Goal: Check status: Check status

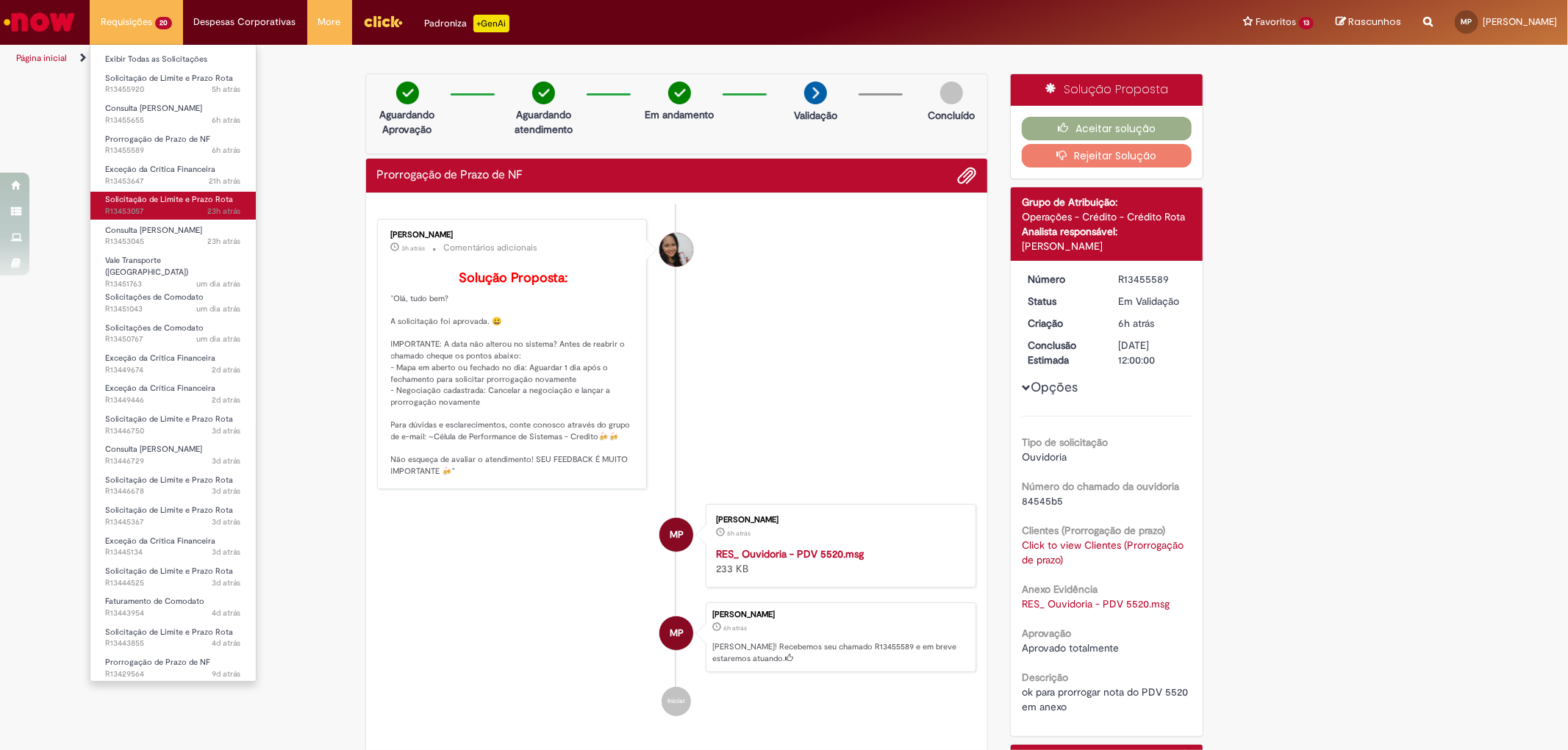
click at [195, 202] on span "Solicitação de Limite e Prazo Rota" at bounding box center [168, 199] width 128 height 11
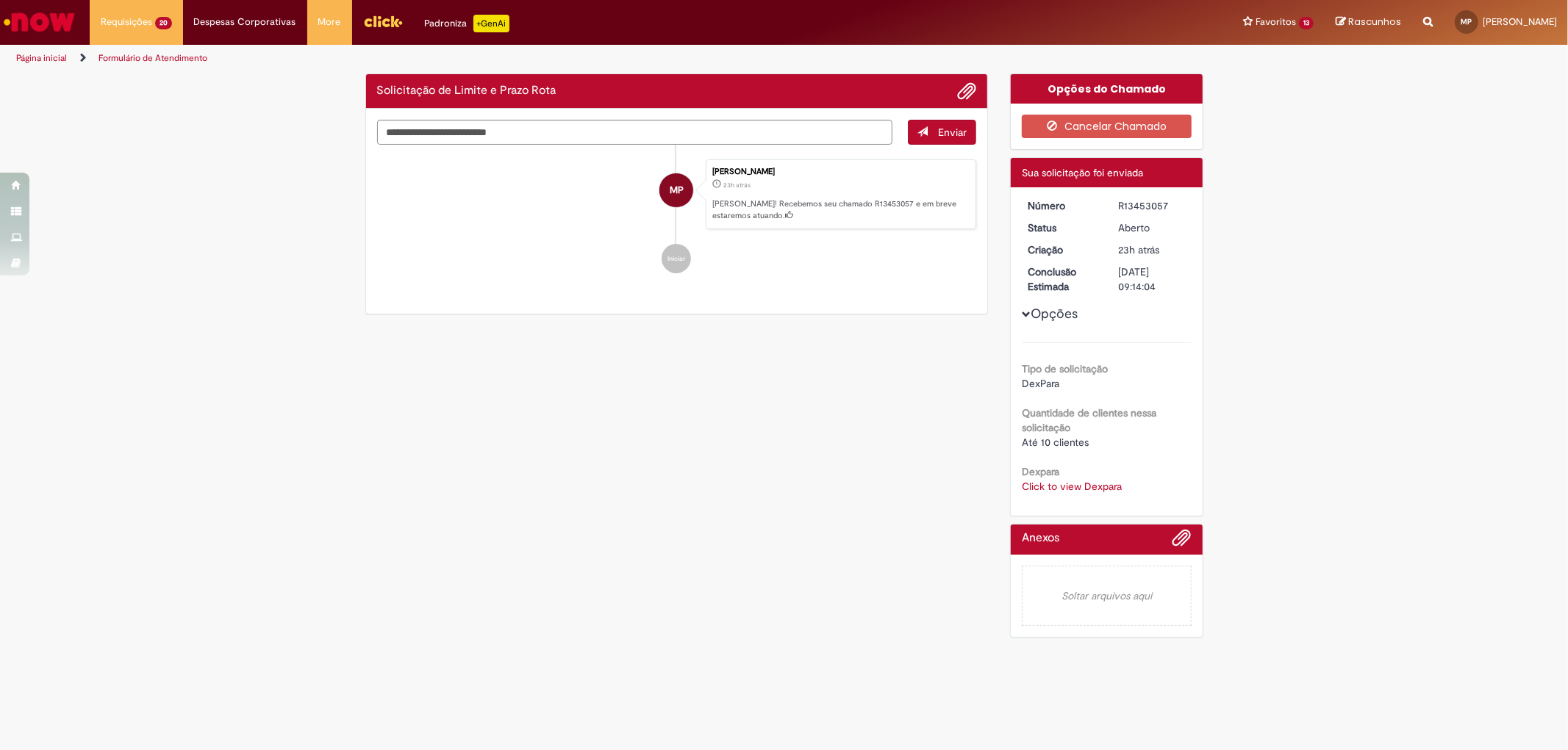
click at [1059, 488] on link "Click to view Dexpara" at bounding box center [1071, 486] width 100 height 13
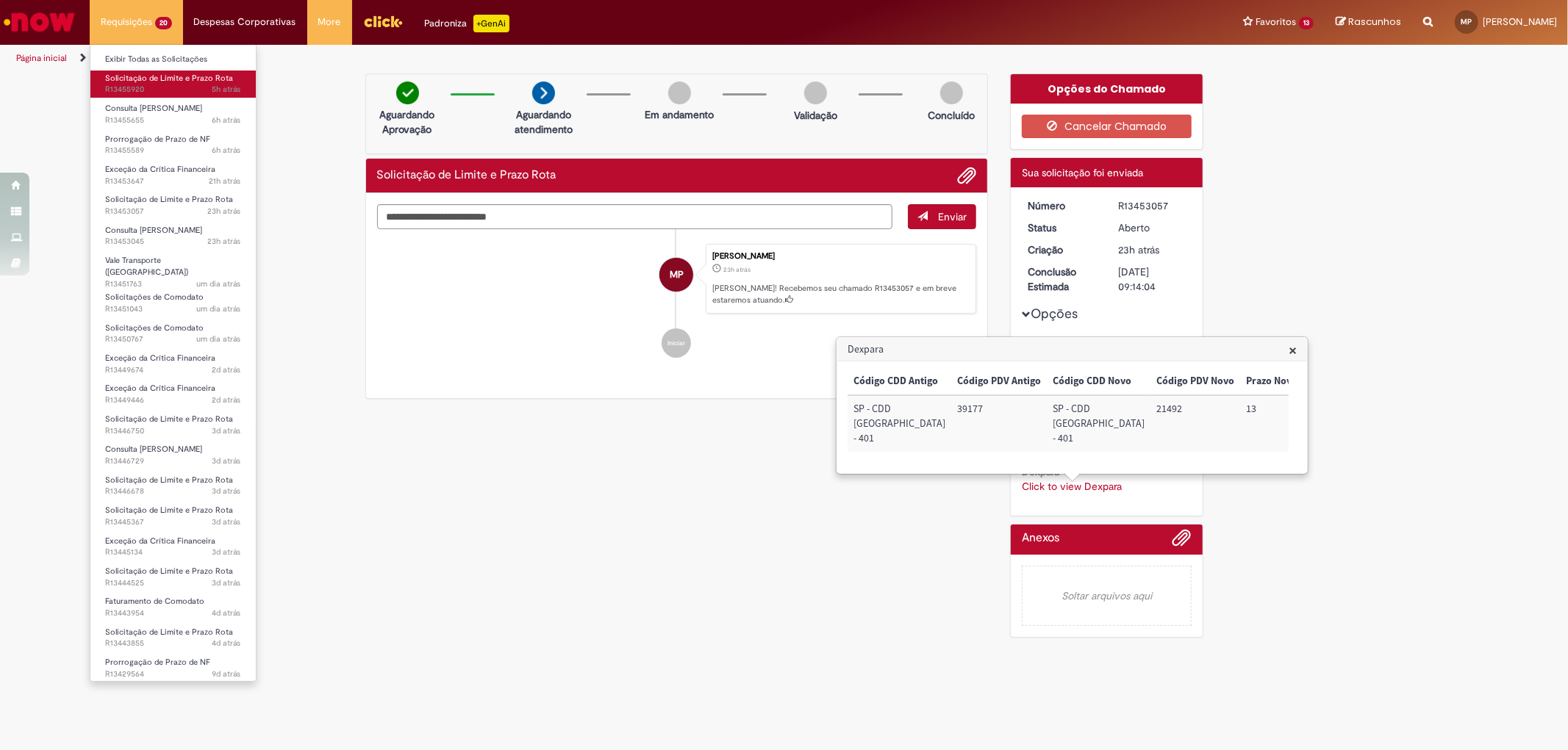
click at [145, 90] on span "5h atrás 5 horas atrás R13455920" at bounding box center [173, 90] width 136 height 12
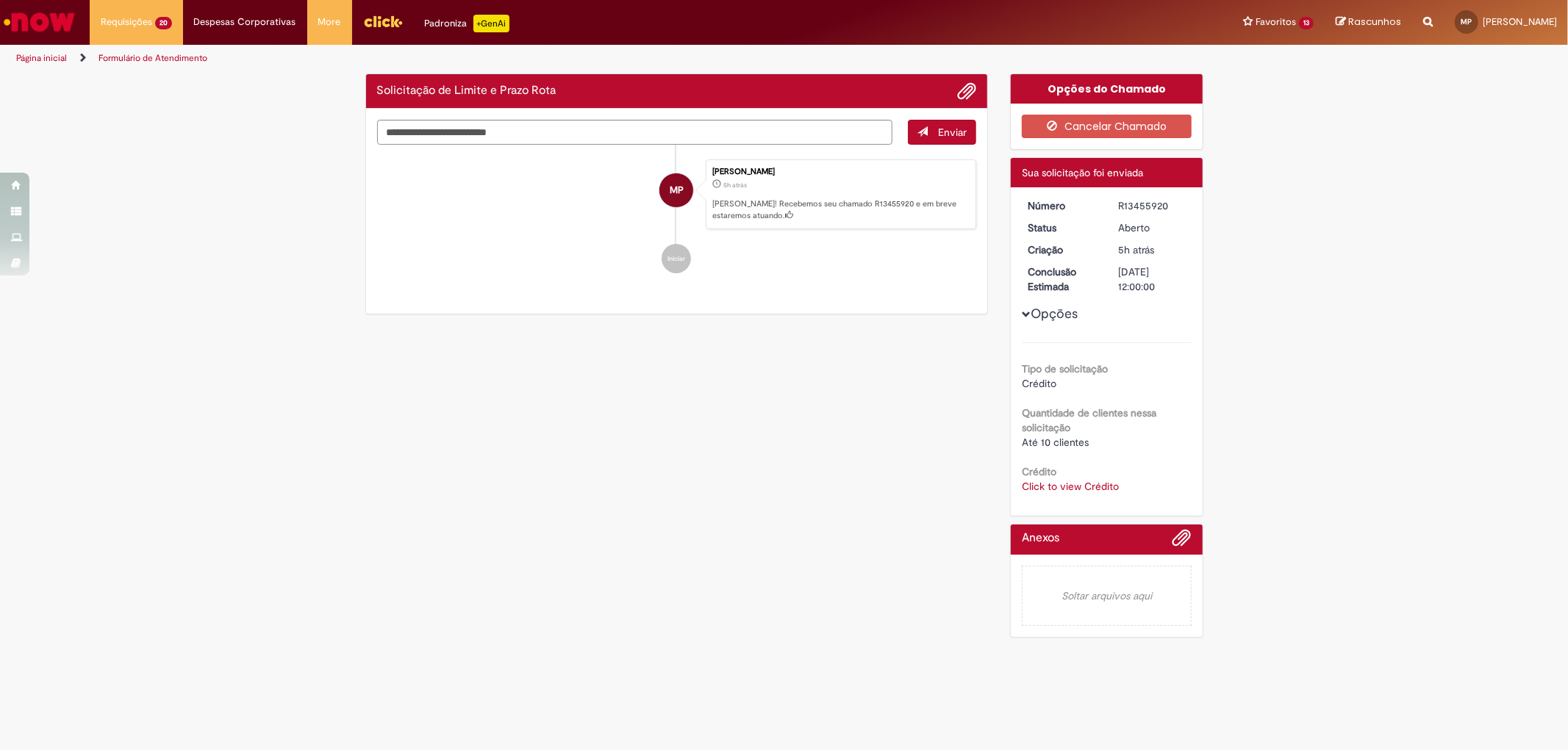
click at [1046, 483] on link "Click to view Crédito" at bounding box center [1070, 486] width 97 height 13
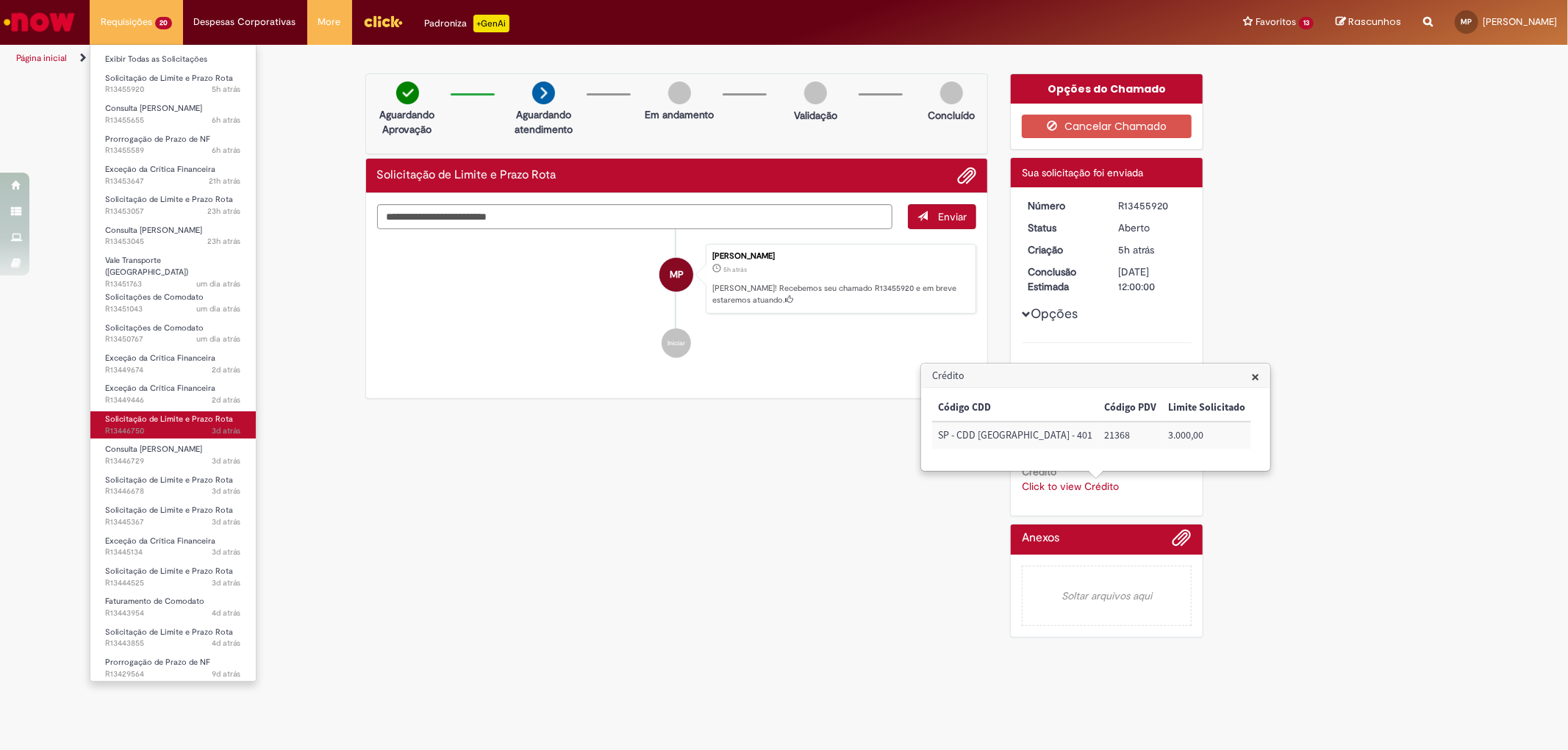
click at [168, 425] on span "3d atrás 3 dias atrás R13446750" at bounding box center [173, 431] width 136 height 12
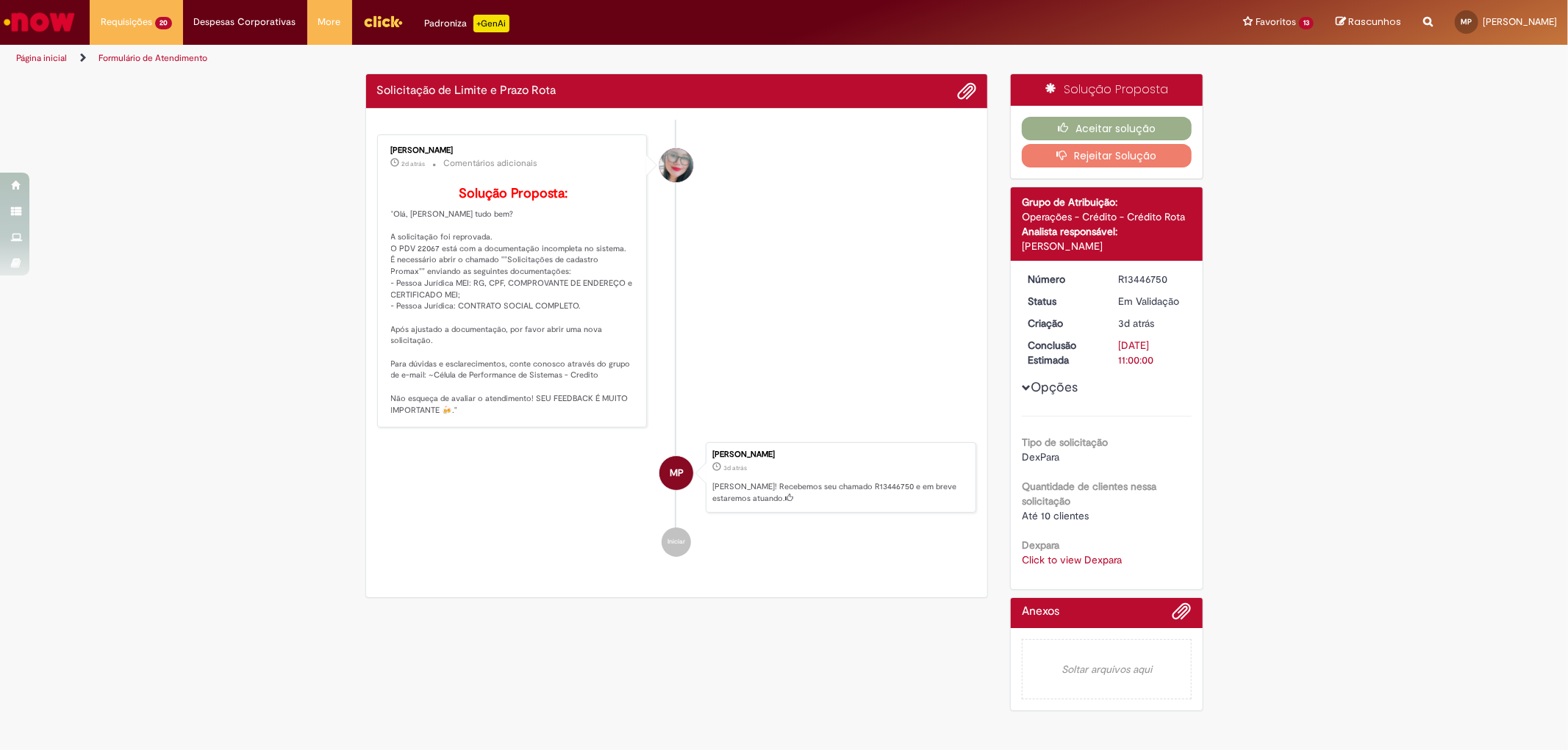
click at [1040, 557] on link "Click to view Dexpara" at bounding box center [1071, 559] width 100 height 13
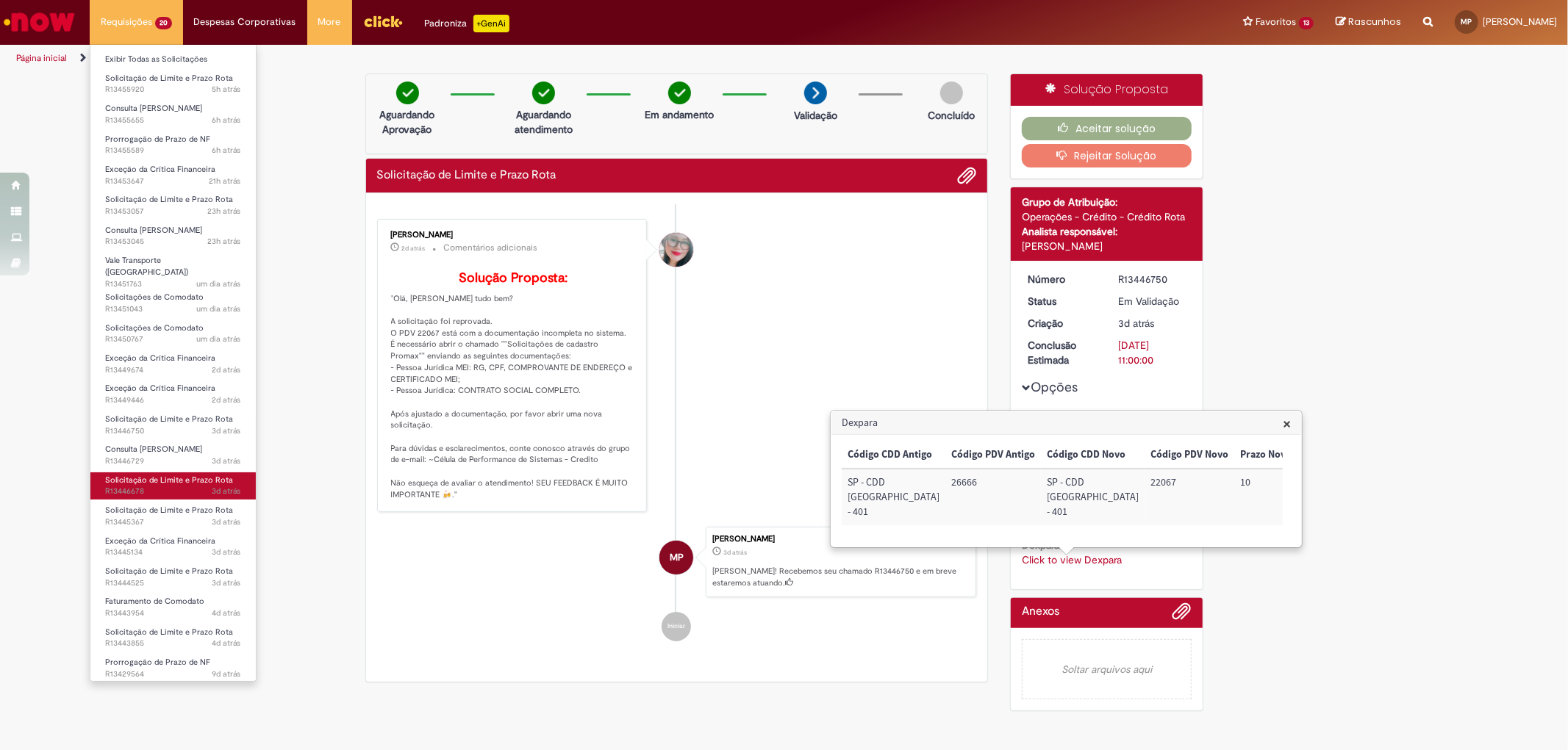
click at [170, 485] on span "3d atrás 3 dias atrás R13446678" at bounding box center [173, 491] width 136 height 12
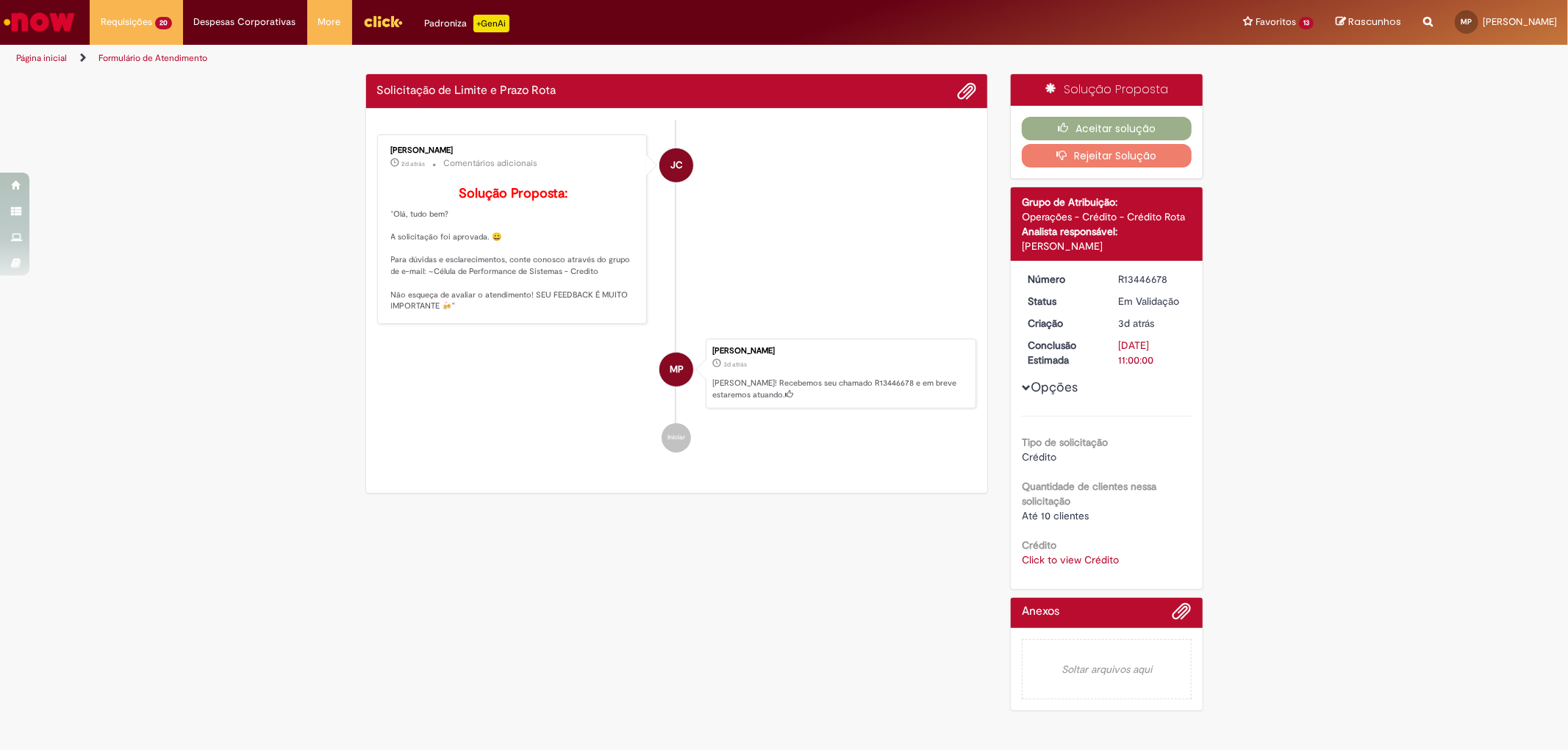
click at [1065, 572] on div "Número R13446678 Status Em [GEOGRAPHIC_DATA] Criação 3d atrás 3 dias atrás Conc…" at bounding box center [1106, 425] width 192 height 328
click at [1054, 562] on link "Click to view Crédito" at bounding box center [1070, 559] width 97 height 13
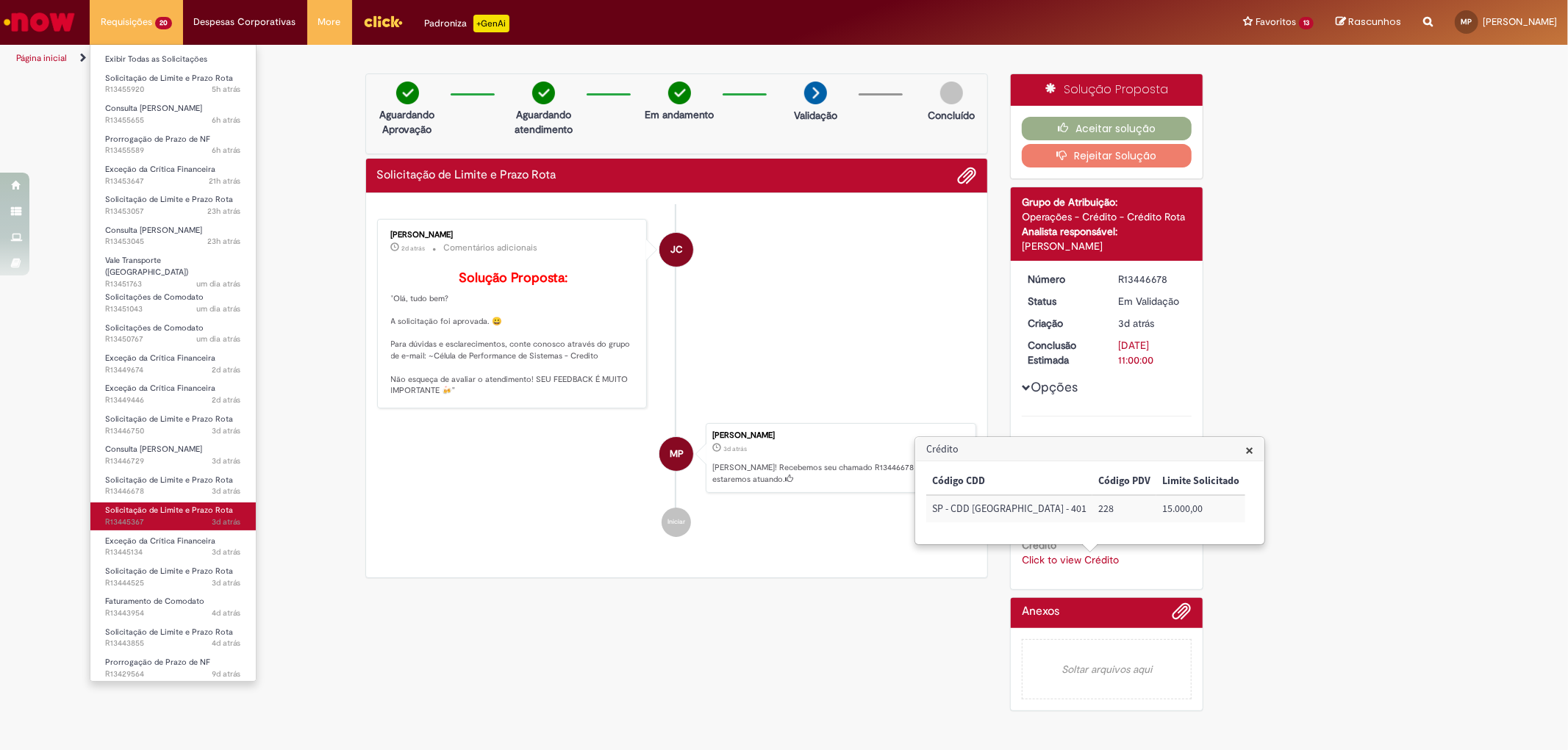
click at [196, 516] on span "3d atrás 3 dias atrás R13445367" at bounding box center [173, 522] width 136 height 12
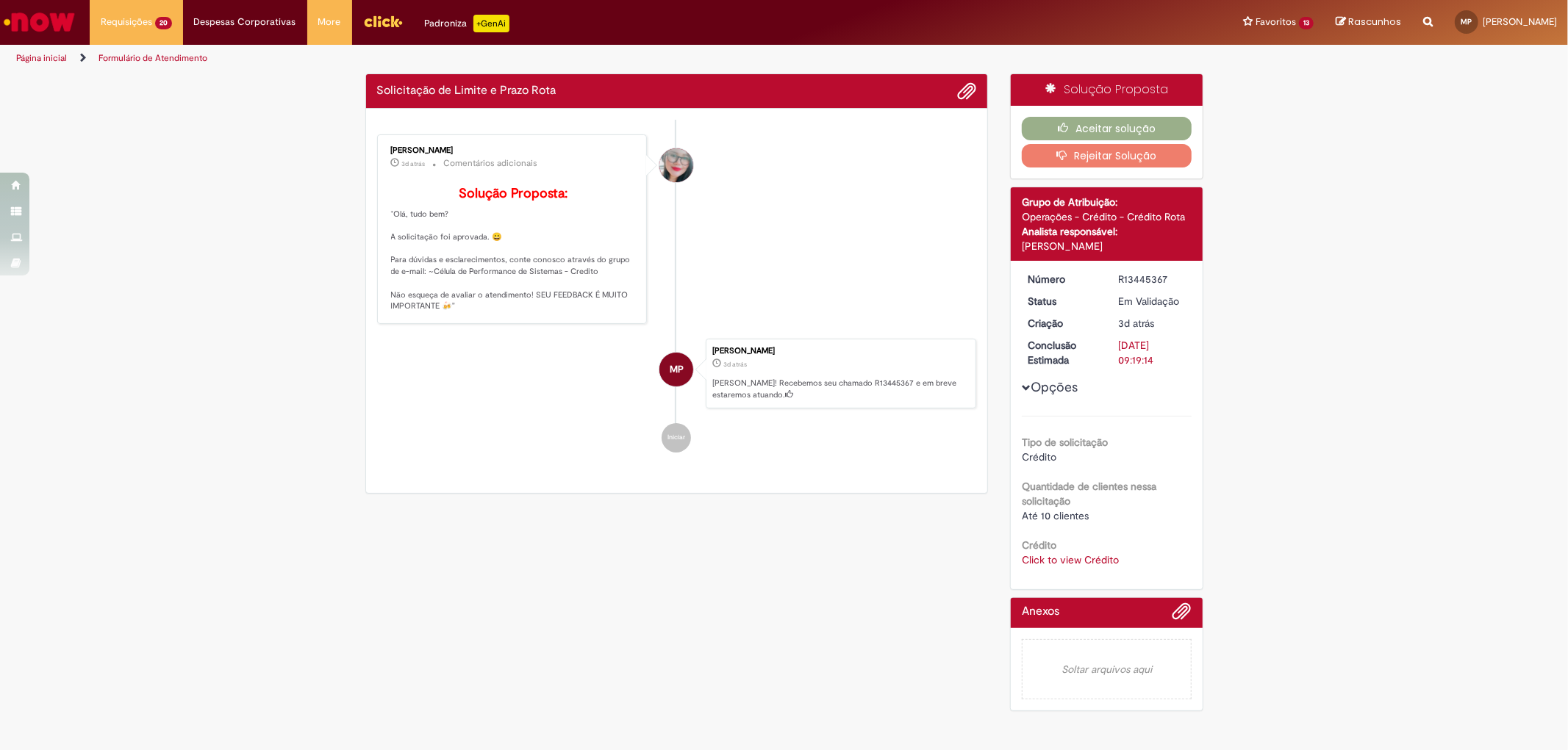
click at [1031, 559] on link "Click to view Crédito" at bounding box center [1070, 559] width 97 height 13
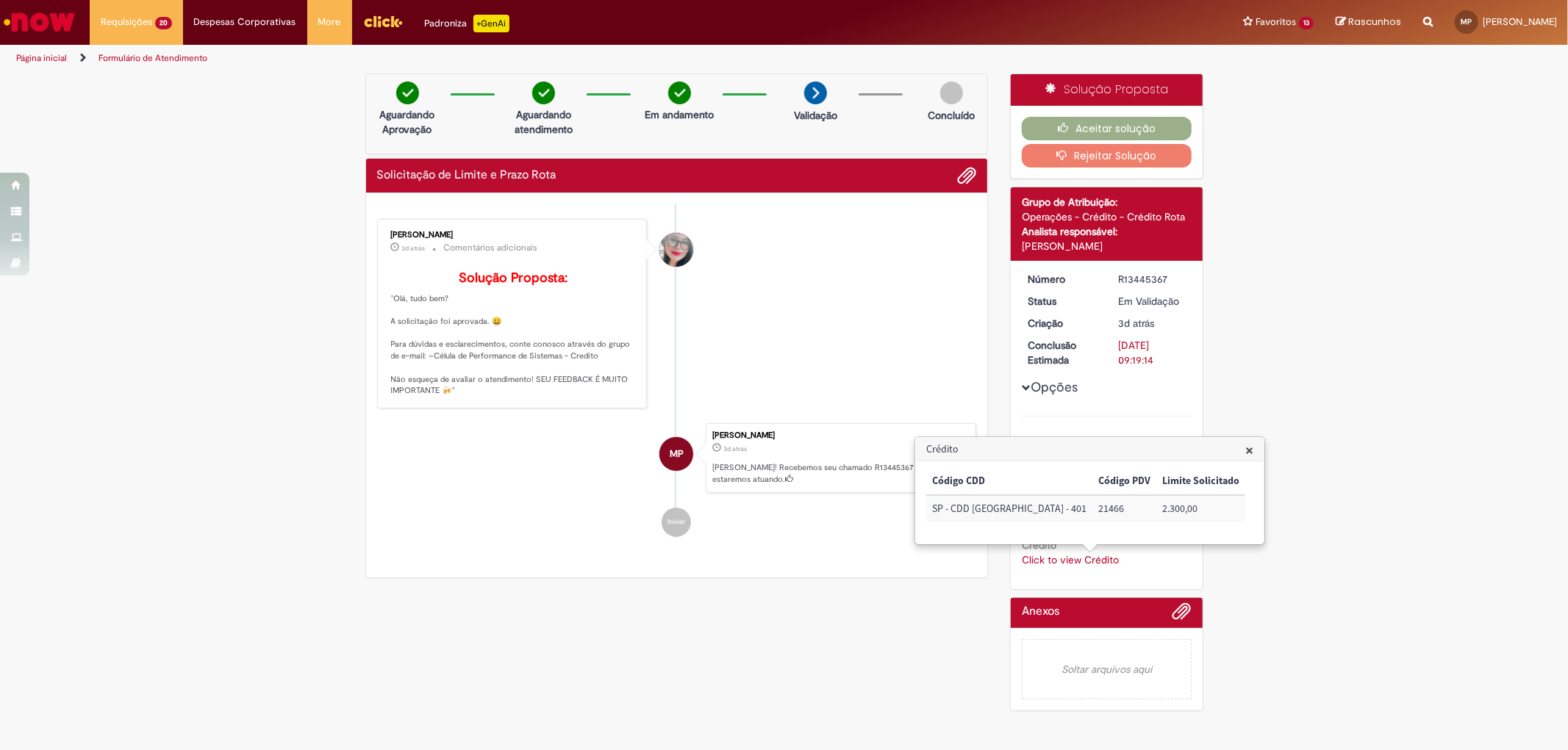
click at [1031, 559] on link "Click to view Crédito" at bounding box center [1070, 559] width 97 height 13
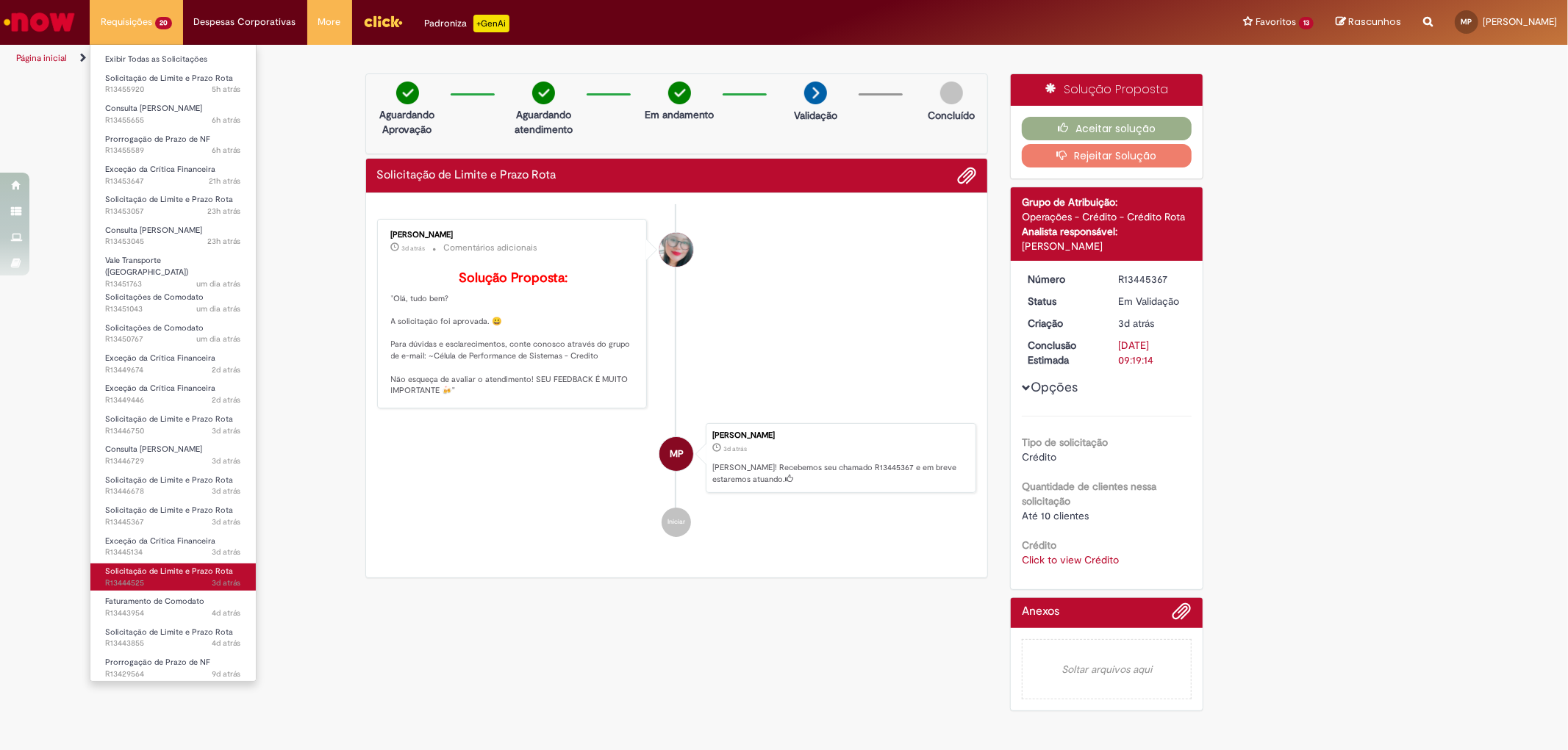
click at [156, 577] on span "3d atrás 3 dias atrás R13444525" at bounding box center [173, 583] width 136 height 12
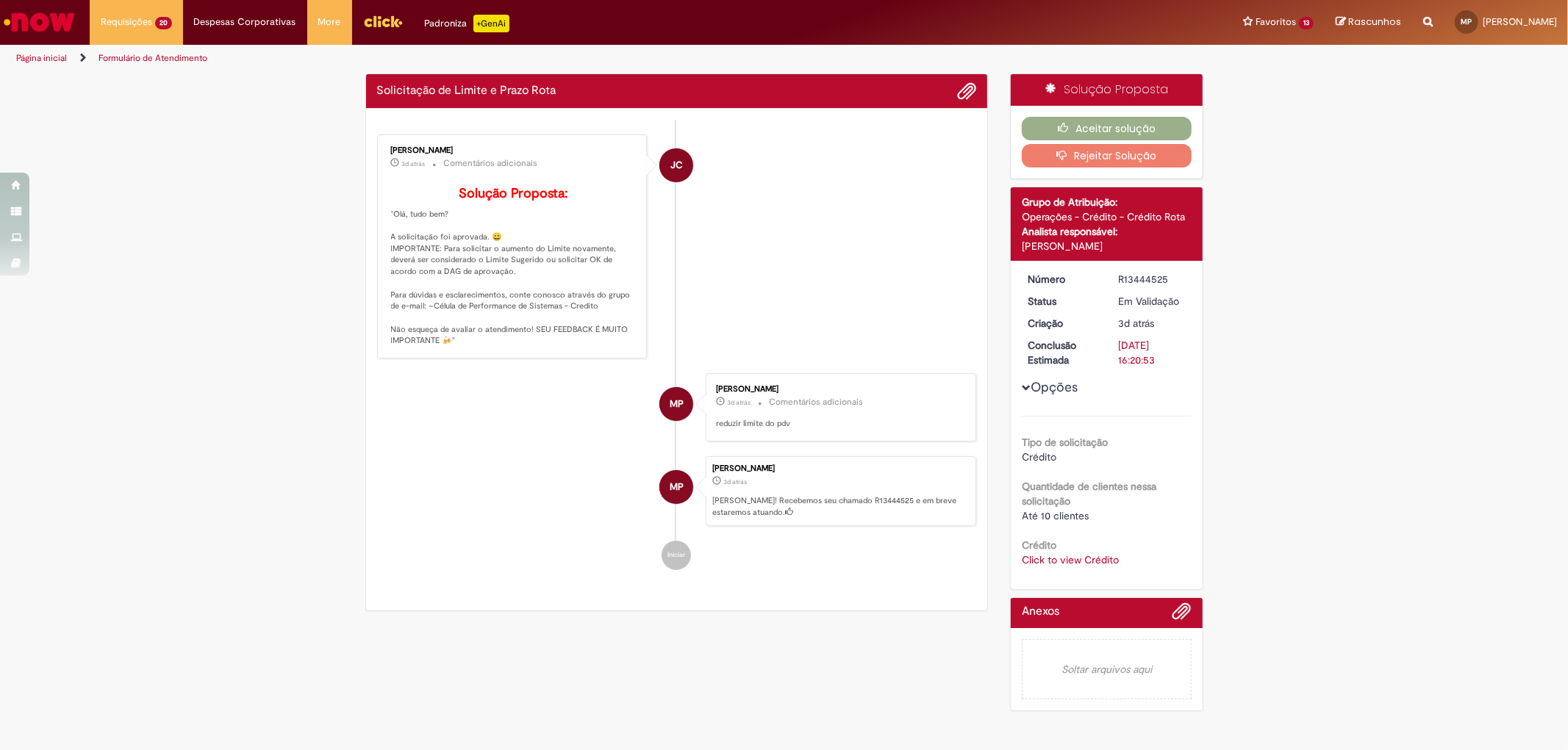
click at [1028, 555] on link "Click to view Crédito" at bounding box center [1070, 559] width 97 height 13
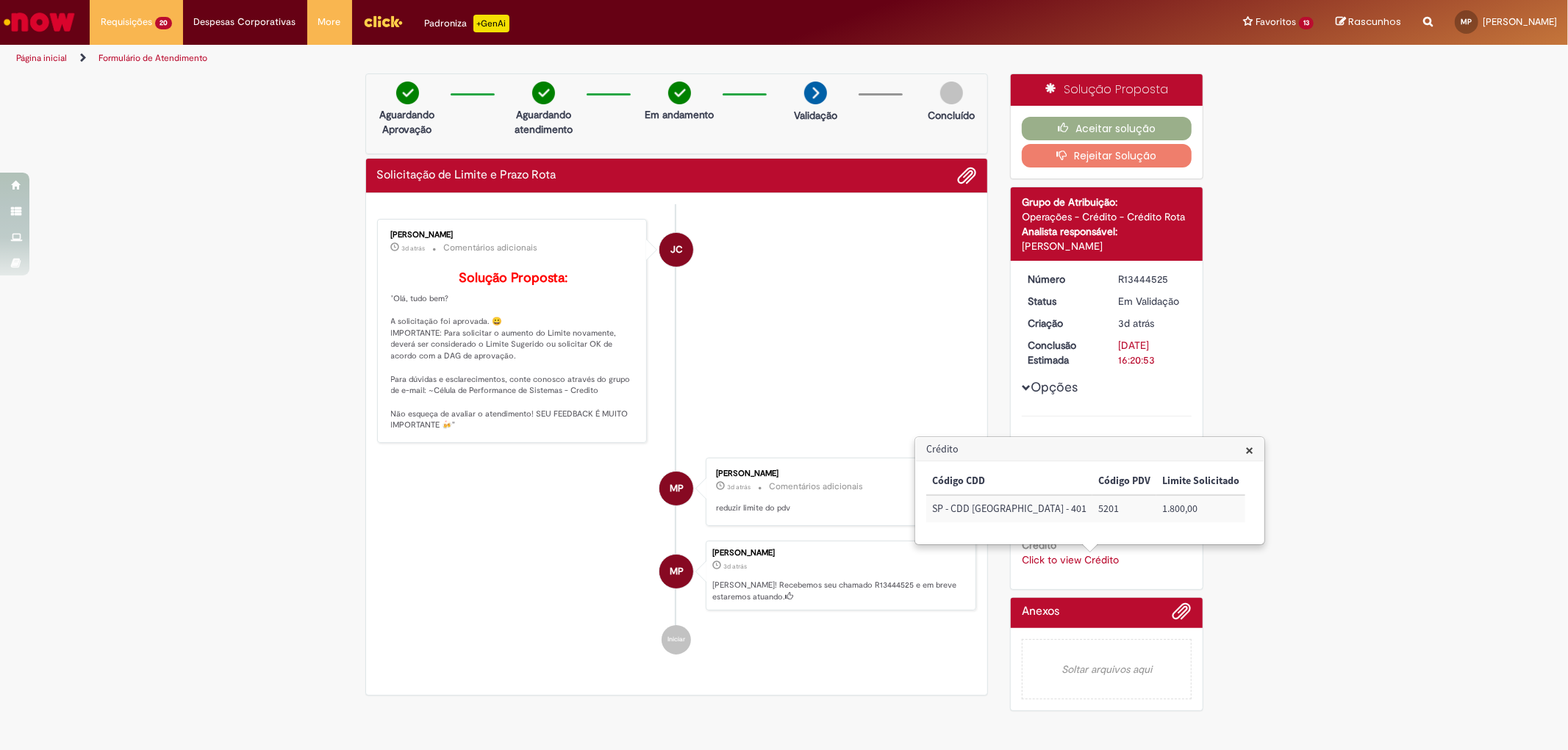
click at [1030, 553] on link "Click to view Crédito" at bounding box center [1070, 559] width 97 height 13
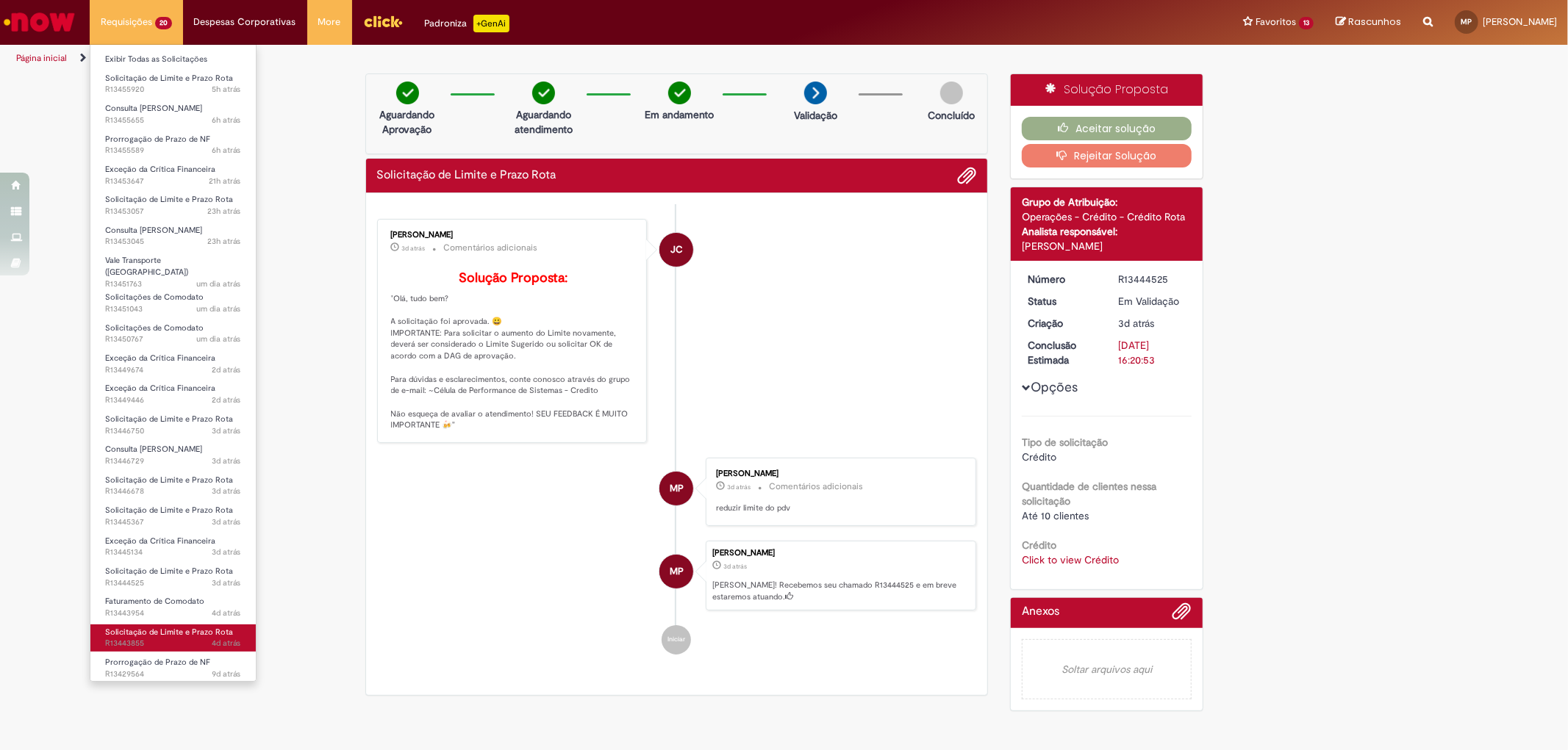
click at [193, 627] on span "Solicitação de Limite e Prazo Rota" at bounding box center [168, 632] width 128 height 11
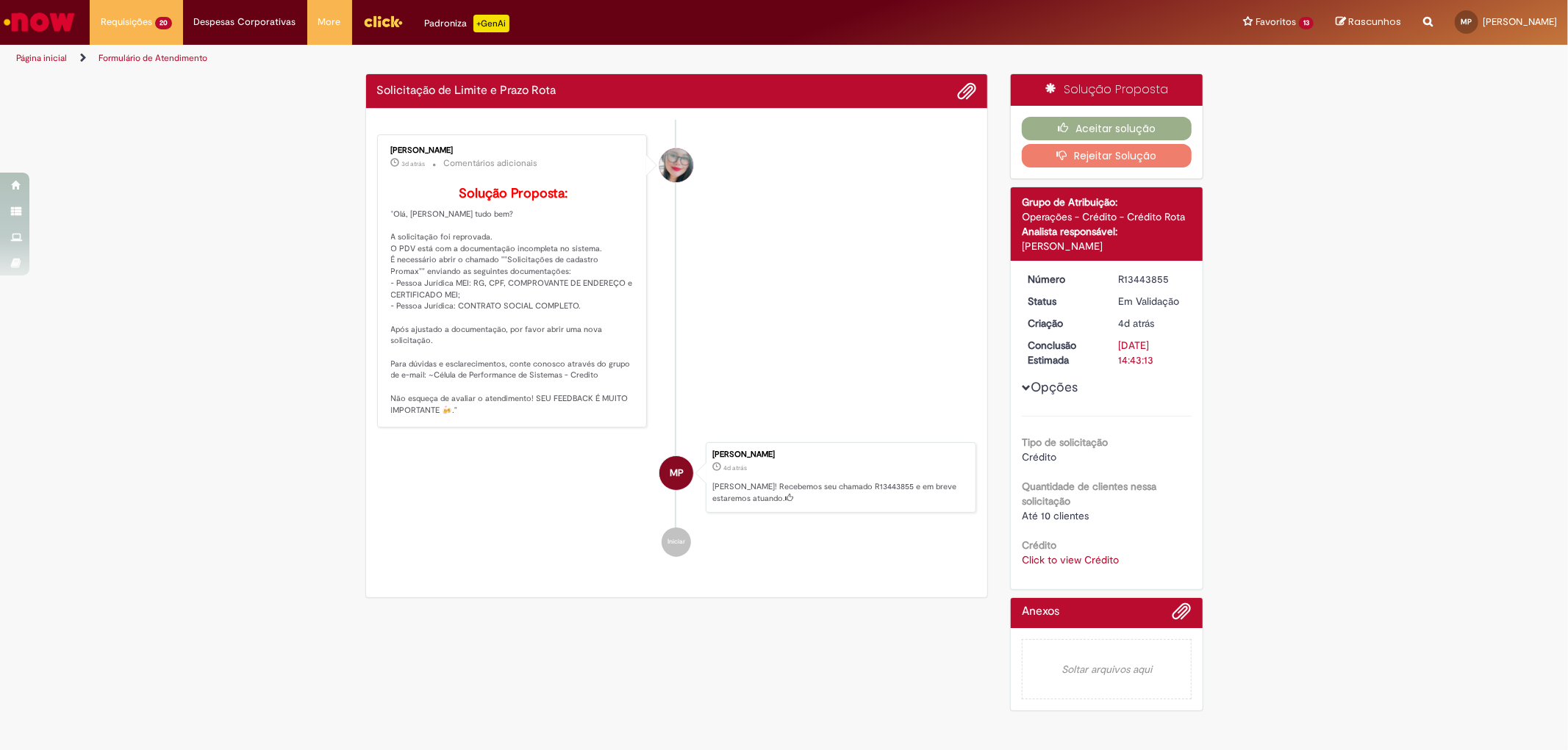
click at [1047, 554] on link "Click to view Crédito" at bounding box center [1070, 559] width 97 height 13
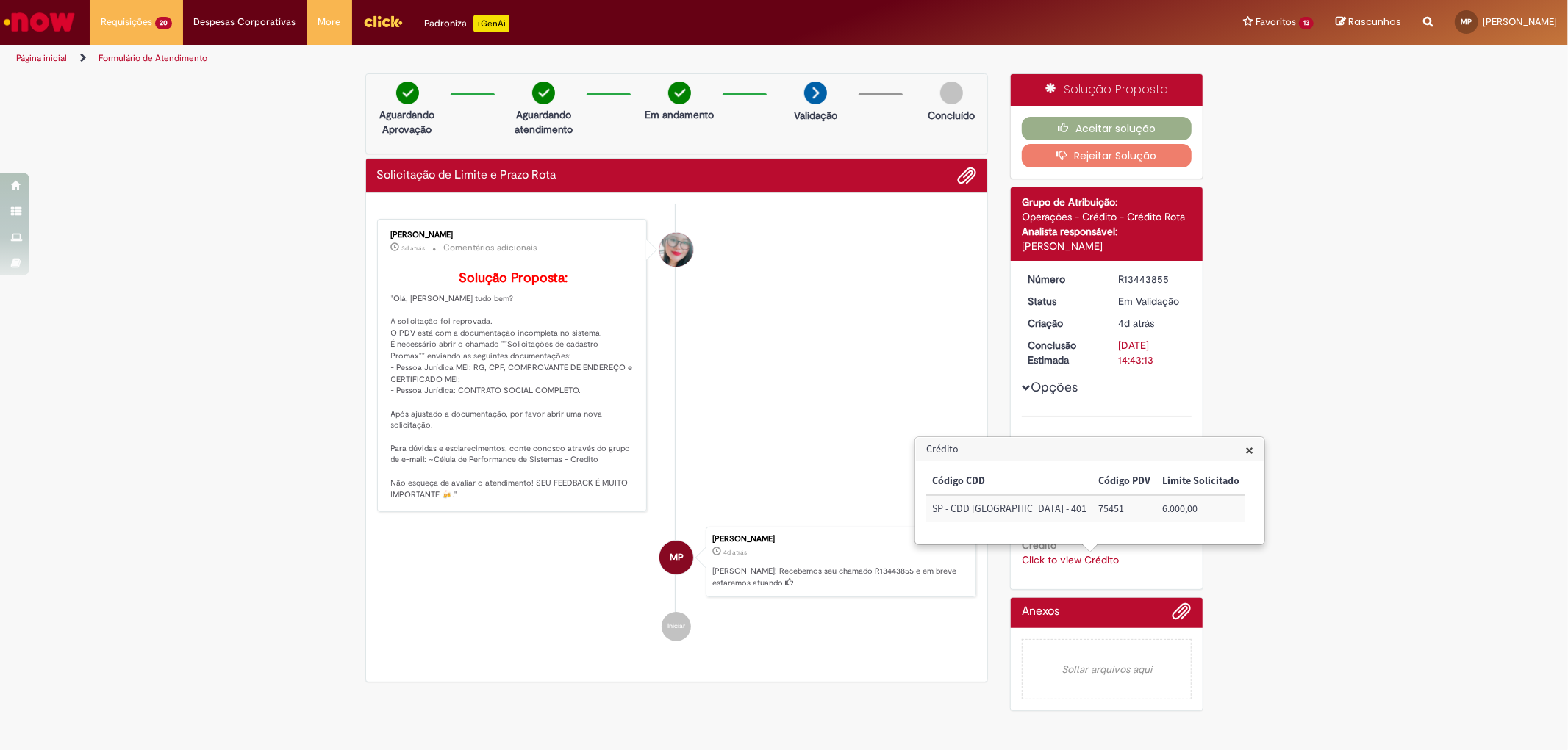
click at [1047, 554] on link "Click to view Crédito" at bounding box center [1070, 559] width 97 height 13
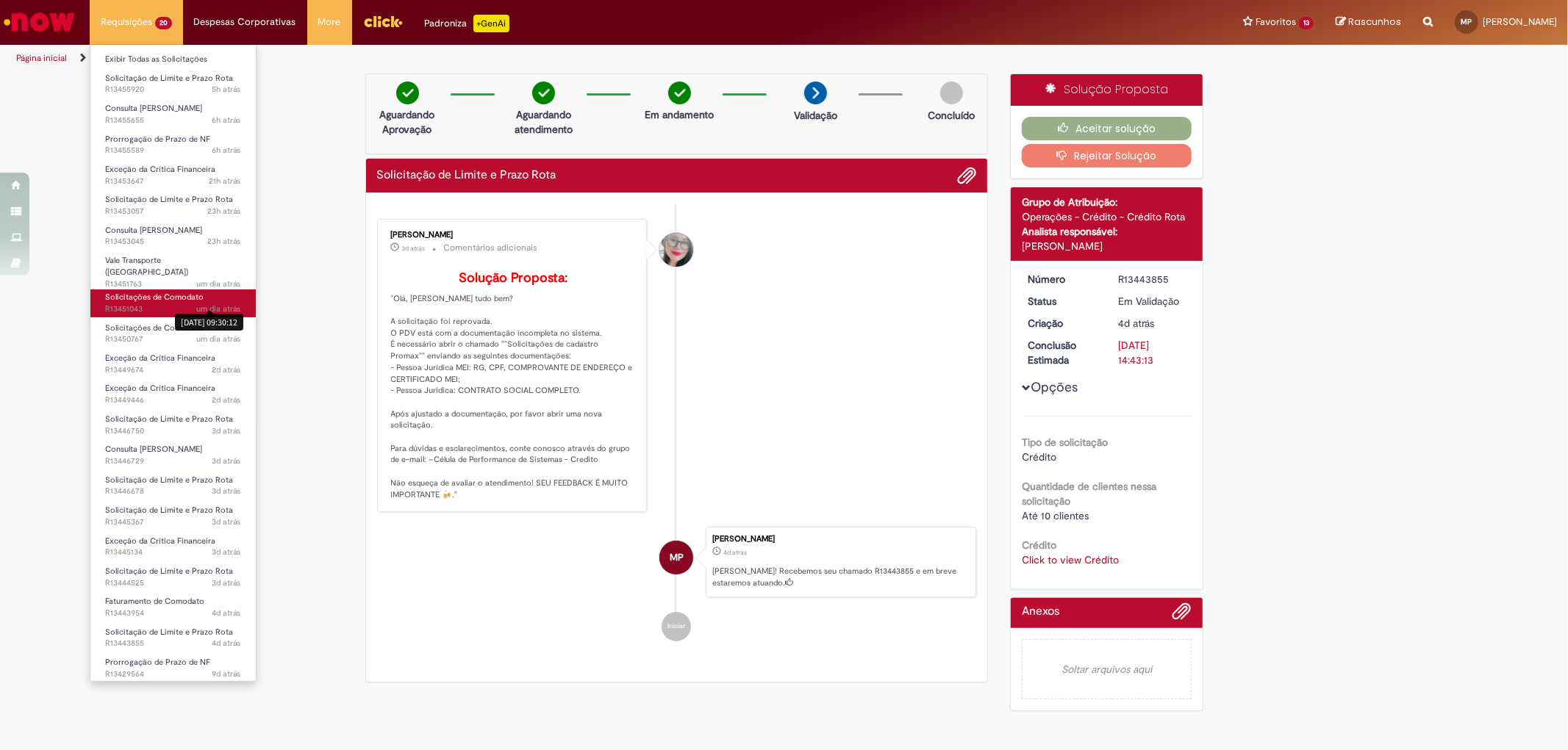
click at [175, 296] on span "Solicitações de Comodato" at bounding box center [154, 297] width 99 height 11
